Goal: Task Accomplishment & Management: Manage account settings

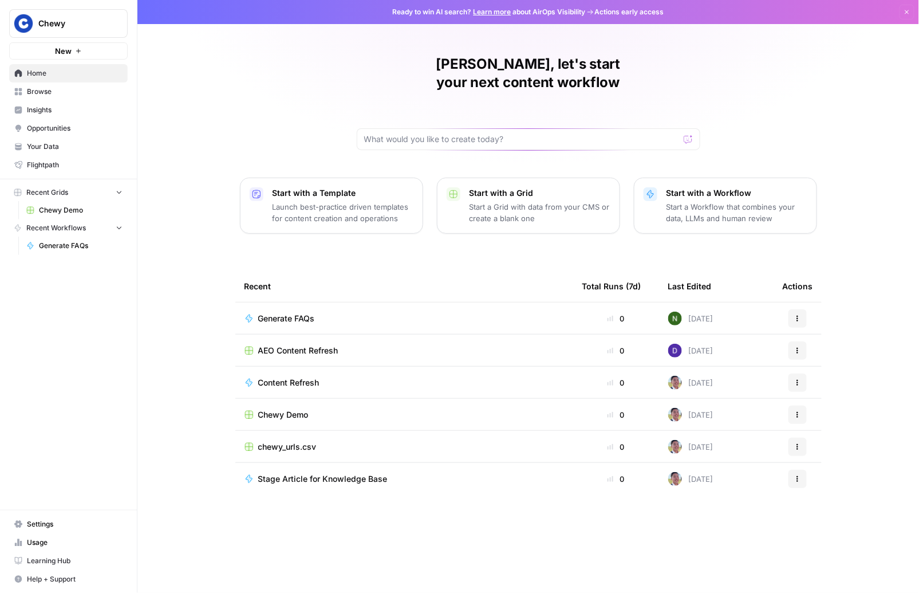
click at [60, 212] on span "Chewy Demo" at bounding box center [81, 210] width 84 height 10
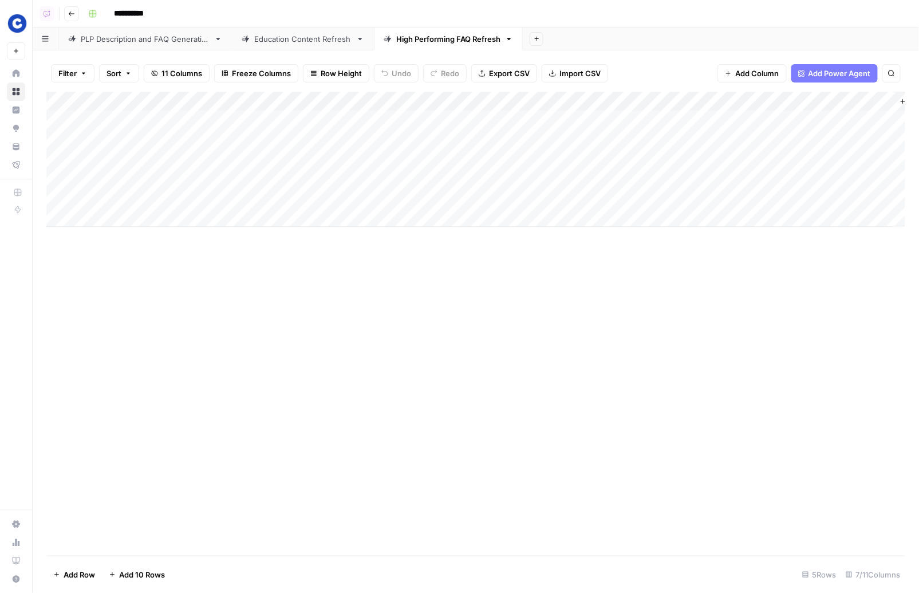
click at [175, 298] on div "Add Column" at bounding box center [475, 324] width 859 height 464
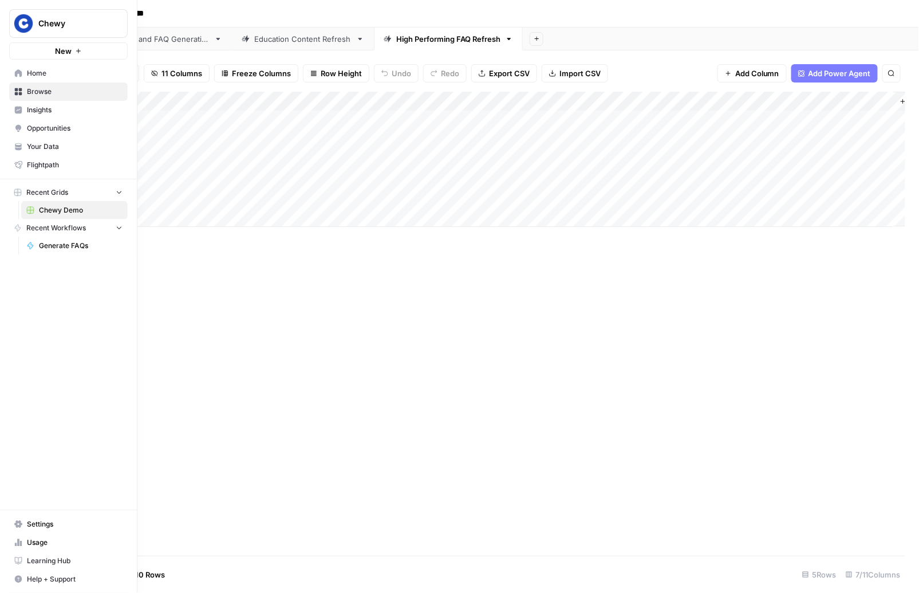
click at [19, 21] on img "Workspace: Chewy" at bounding box center [23, 23] width 21 height 21
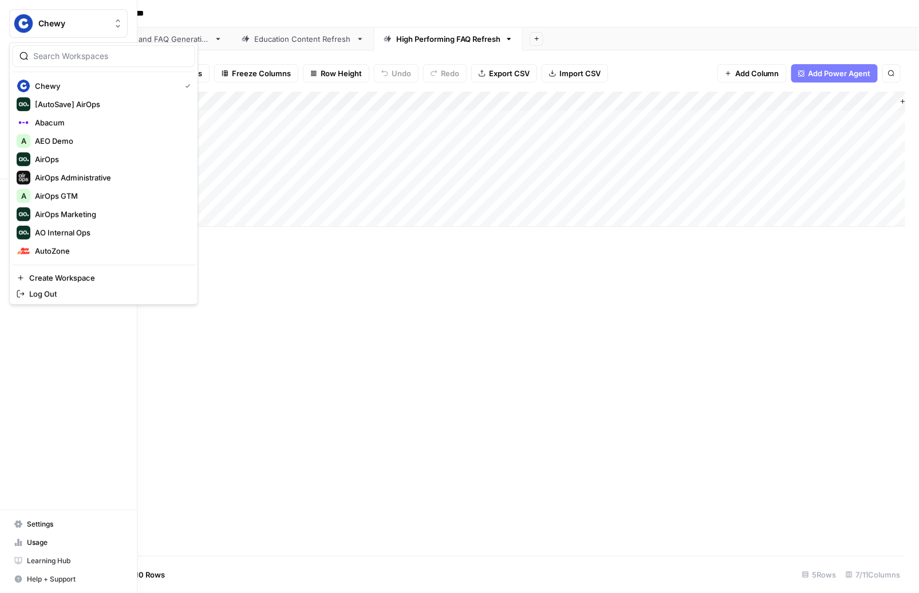
click at [46, 32] on button "Chewy" at bounding box center [68, 23] width 119 height 29
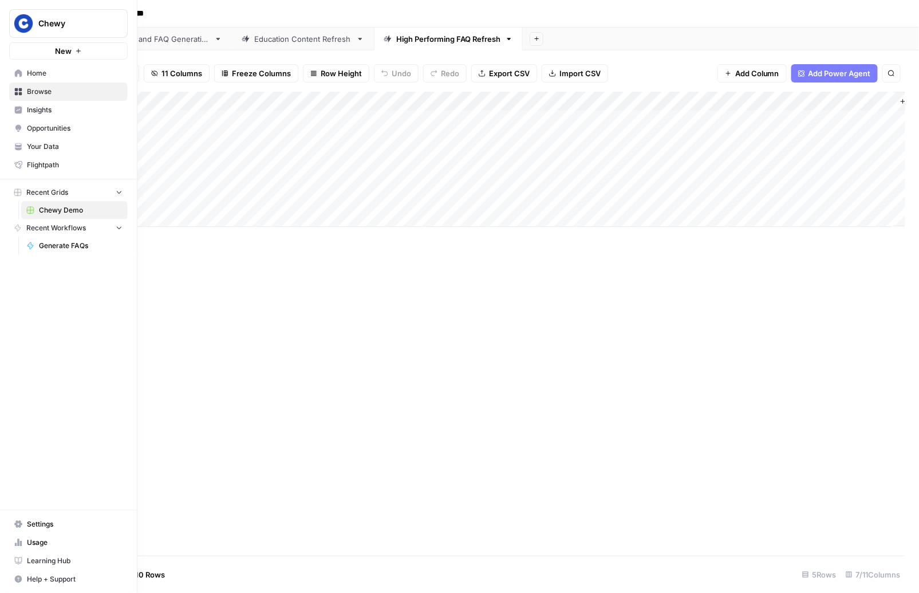
click at [47, 521] on span "Settings" at bounding box center [75, 524] width 96 height 10
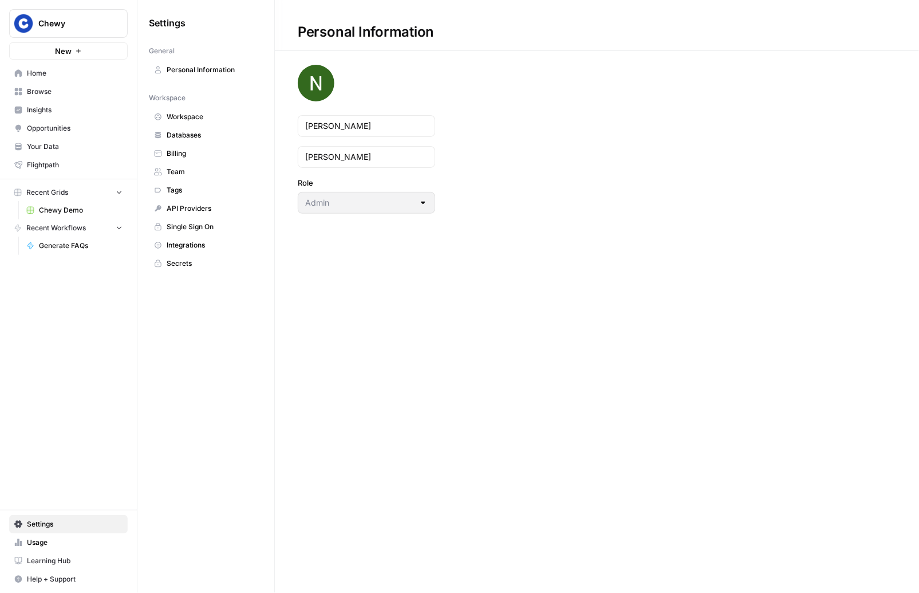
click at [183, 168] on span "Team" at bounding box center [212, 172] width 91 height 10
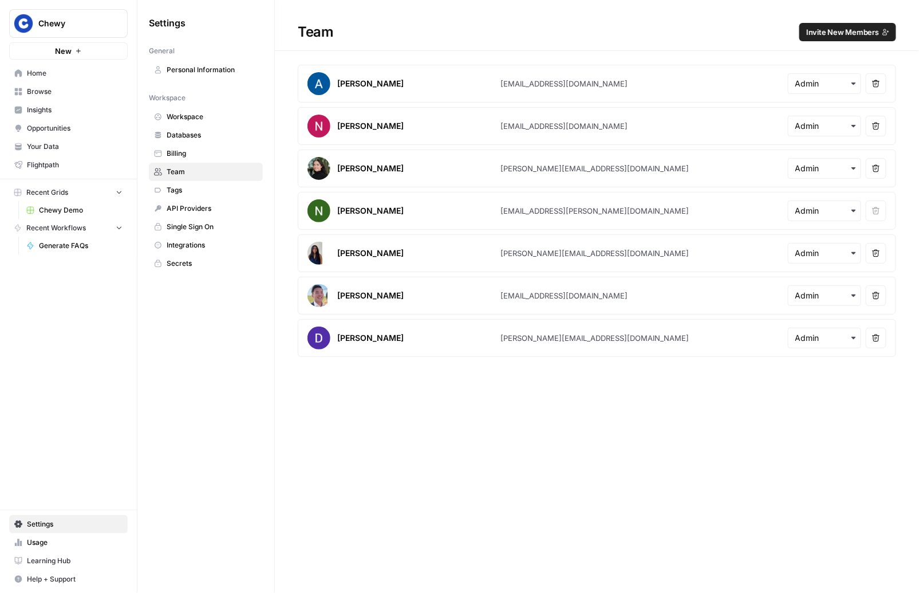
click at [828, 37] on span "Invite New Members" at bounding box center [843, 31] width 73 height 11
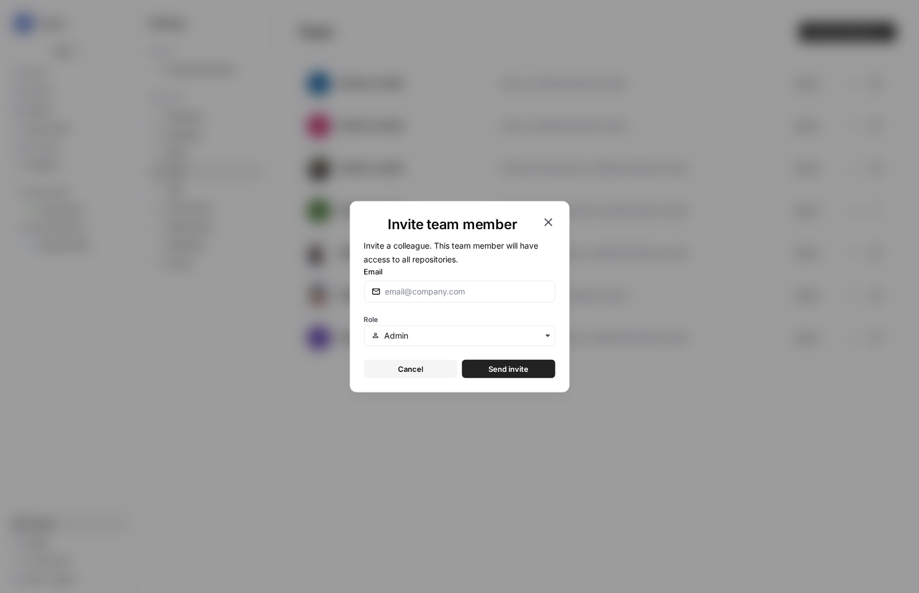
click at [397, 302] on form "Invite a colleague. This team member will have access to all repositories. Emai…" at bounding box center [459, 308] width 191 height 140
click at [414, 292] on input "Email" at bounding box center [467, 291] width 163 height 11
type input "[EMAIL_ADDRESS][DOMAIN_NAME]"
click at [486, 367] on button "Send invite" at bounding box center [508, 369] width 93 height 18
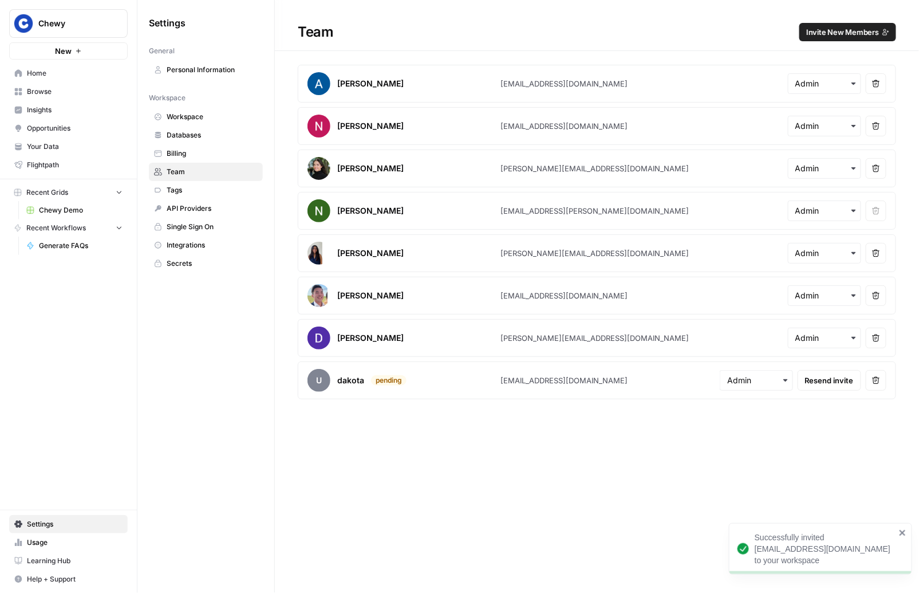
click at [383, 484] on div "Team Invite New Members Amr Shafik [EMAIL_ADDRESS][DOMAIN_NAME] Remove user [PE…" at bounding box center [597, 296] width 644 height 593
